Goal: Check status: Check status

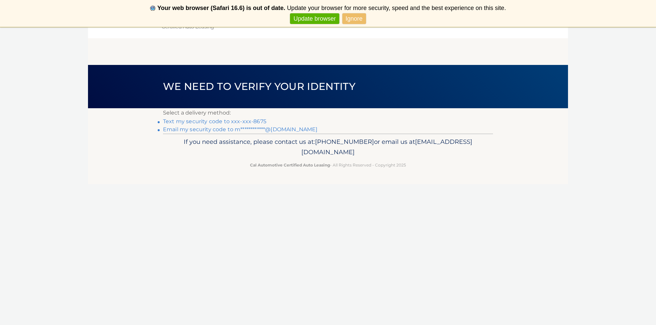
click at [249, 120] on link "Text my security code to xxx-xxx-8675" at bounding box center [214, 121] width 103 height 6
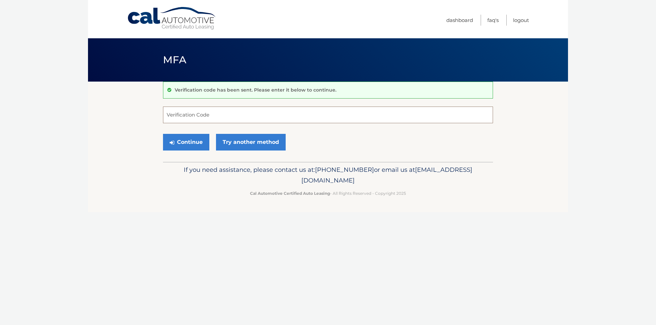
click at [221, 115] on input "Verification Code" at bounding box center [328, 115] width 330 height 17
type input "256773"
click at [186, 142] on button "Continue" at bounding box center [186, 142] width 46 height 17
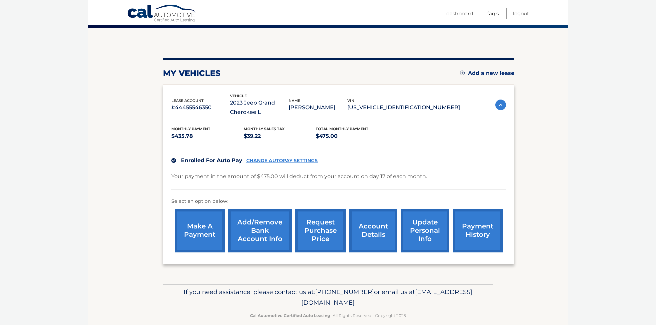
scroll to position [55, 0]
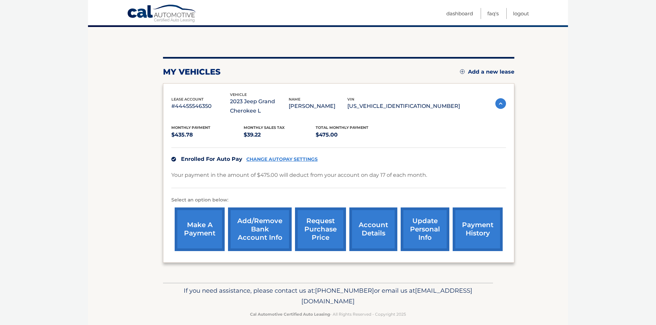
click at [475, 230] on link "payment history" at bounding box center [478, 230] width 50 height 44
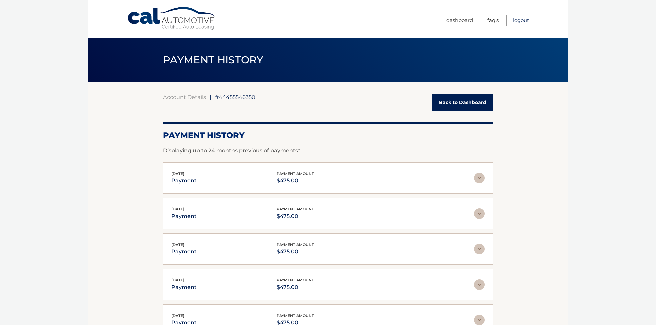
drag, startPoint x: 520, startPoint y: 19, endPoint x: 521, endPoint y: 25, distance: 5.8
click at [520, 19] on link "Logout" at bounding box center [521, 20] width 16 height 11
